Goal: Task Accomplishment & Management: Use online tool/utility

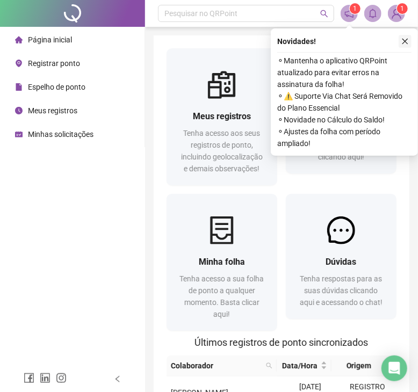
click at [403, 39] on icon "close" at bounding box center [405, 42] width 6 height 6
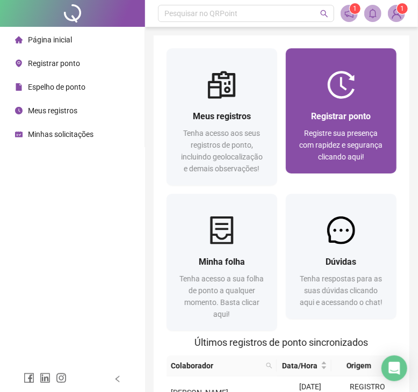
click at [383, 100] on div "Registrar ponto Registre sua presença com rapidez e segurança clicando aqui!" at bounding box center [341, 136] width 111 height 75
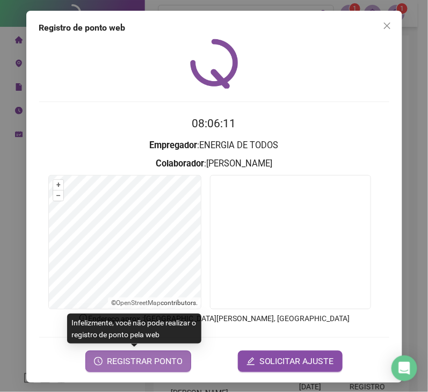
click at [168, 366] on span "REGISTRAR PONTO" at bounding box center [145, 361] width 76 height 13
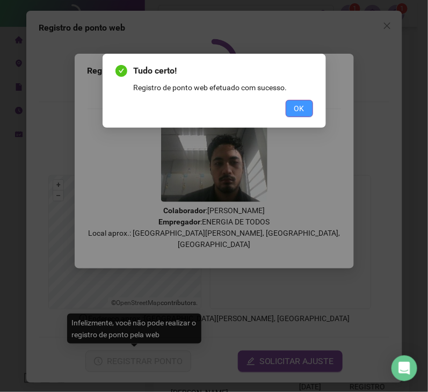
click at [293, 108] on button "OK" at bounding box center [299, 108] width 27 height 17
